Goal: Transaction & Acquisition: Purchase product/service

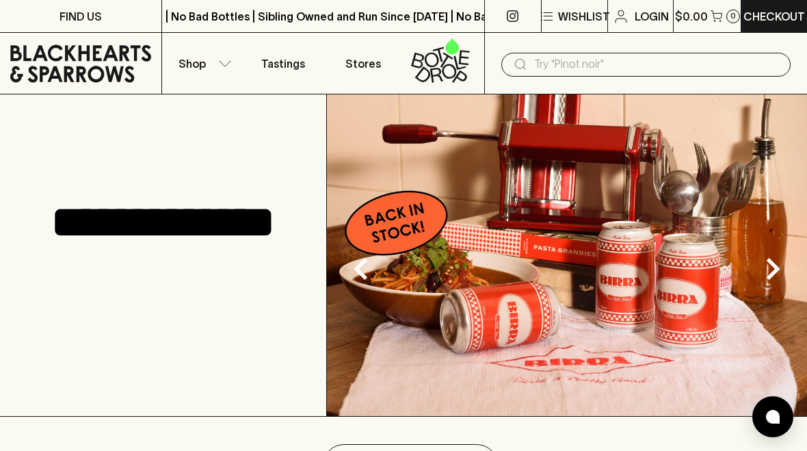
click at [224, 71] on button "Shop" at bounding box center [202, 63] width 81 height 61
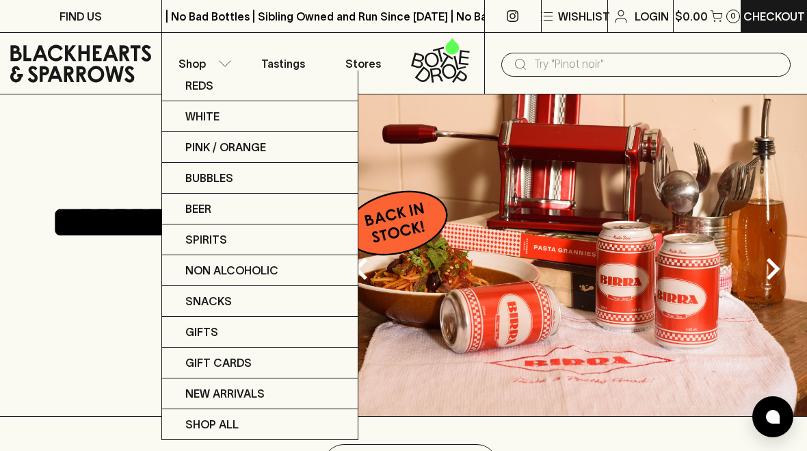
click at [553, 70] on div at bounding box center [403, 225] width 807 height 451
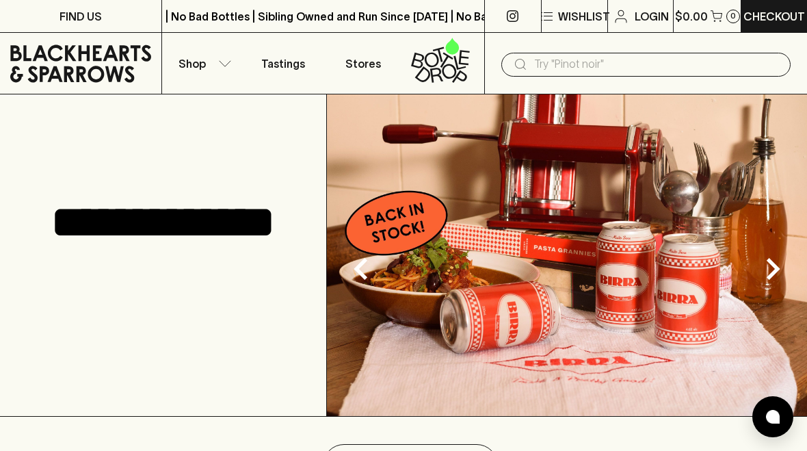
click at [551, 70] on input "text" at bounding box center [657, 64] width 246 height 22
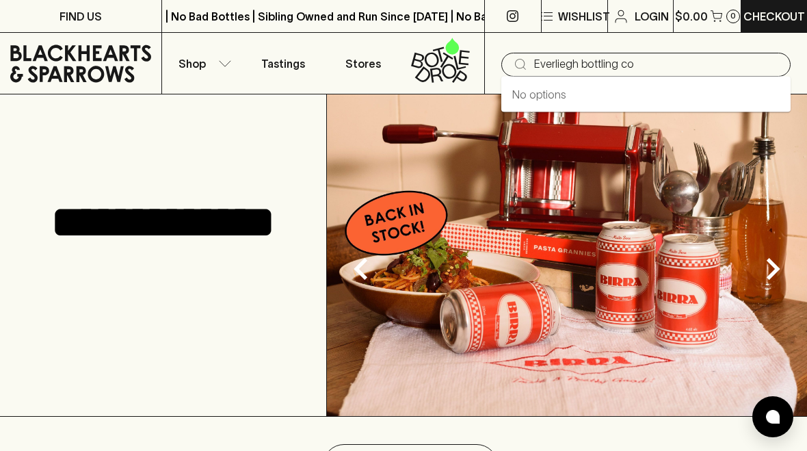
click at [746, 97] on div "No options" at bounding box center [645, 95] width 289 height 36
click at [511, 73] on div "​ Everliegh bottling co" at bounding box center [645, 65] width 289 height 24
click at [736, 100] on div "No options" at bounding box center [645, 95] width 289 height 36
type input "Everliegh bottling co"
